Goal: Unclear

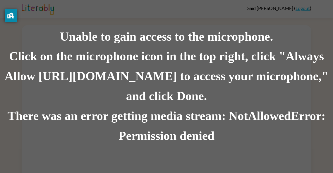
click at [136, 37] on div "Unable to gain access to the microphone." at bounding box center [166, 37] width 333 height 20
click at [5, 9] on button "privacy banner" at bounding box center [11, 15] width 12 height 12
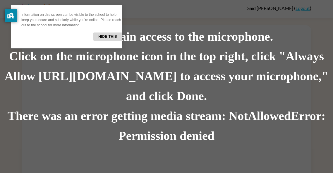
click at [5, 9] on button "privacy banner" at bounding box center [11, 15] width 12 height 12
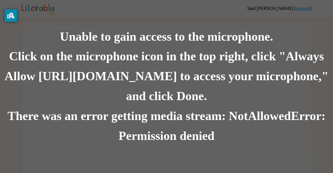
click at [5, 9] on button "privacy banner" at bounding box center [11, 15] width 12 height 12
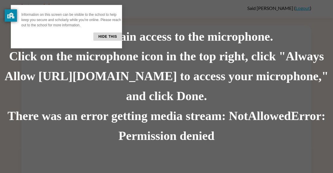
click at [5, 9] on button "privacy banner" at bounding box center [11, 15] width 12 height 12
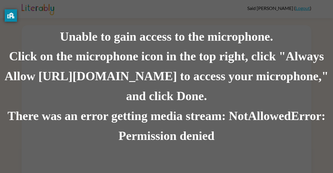
click at [5, 9] on button "privacy banner" at bounding box center [11, 15] width 12 height 12
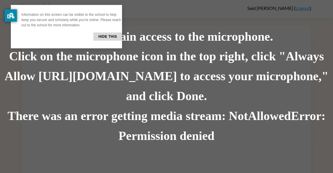
click at [5, 9] on button "privacy banner" at bounding box center [11, 15] width 12 height 12
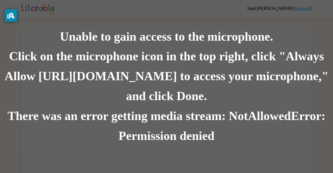
click at [5, 9] on button "privacy banner" at bounding box center [11, 15] width 12 height 12
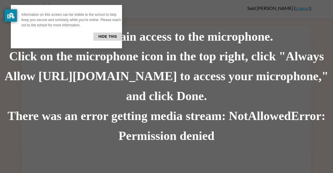
click at [5, 9] on button "privacy banner" at bounding box center [11, 15] width 12 height 12
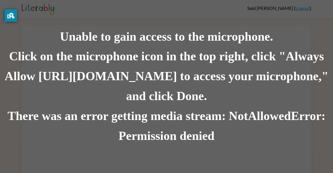
click at [5, 9] on button "privacy banner" at bounding box center [11, 15] width 12 height 12
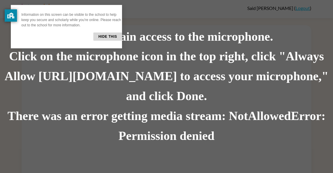
click at [5, 9] on button "privacy banner" at bounding box center [11, 15] width 12 height 12
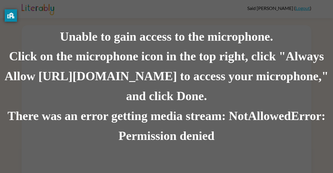
click at [5, 9] on button "privacy banner" at bounding box center [11, 15] width 12 height 12
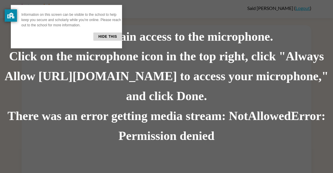
click at [5, 9] on button "privacy banner" at bounding box center [11, 15] width 12 height 12
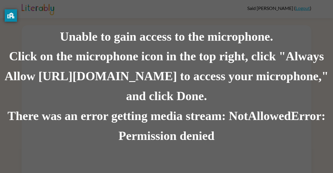
click at [5, 9] on button "privacy banner" at bounding box center [11, 15] width 12 height 12
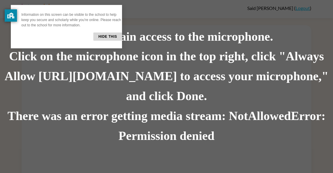
click at [5, 9] on button "privacy banner" at bounding box center [11, 15] width 12 height 12
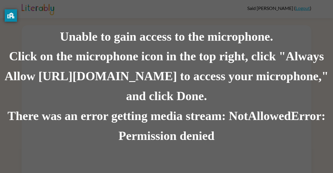
click at [5, 9] on button "privacy banner" at bounding box center [11, 15] width 12 height 12
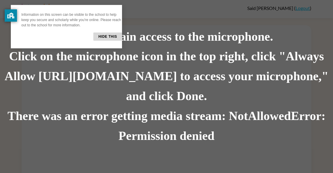
click at [5, 9] on button "privacy banner" at bounding box center [11, 15] width 12 height 12
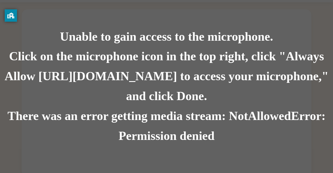
scroll to position [19, 0]
click at [0, 23] on div "Unable to gain access to the microphone. Click on the microphone icon in the to…" at bounding box center [166, 86] width 333 height 173
click at [251, 3] on div "Unable to gain access to the microphone. Click on the microphone icon in the to…" at bounding box center [166, 86] width 333 height 173
